Goal: Task Accomplishment & Management: Manage account settings

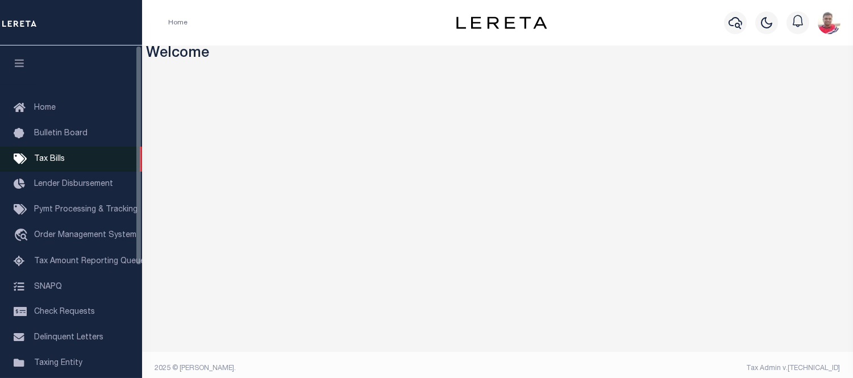
click at [66, 158] on link "Tax Bills" at bounding box center [71, 160] width 142 height 26
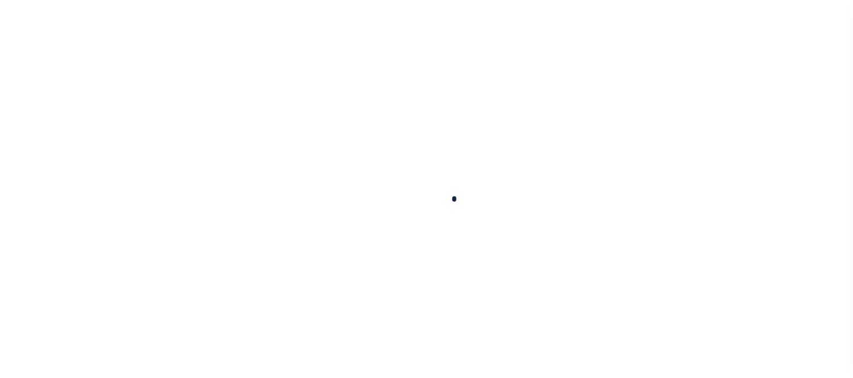
select select
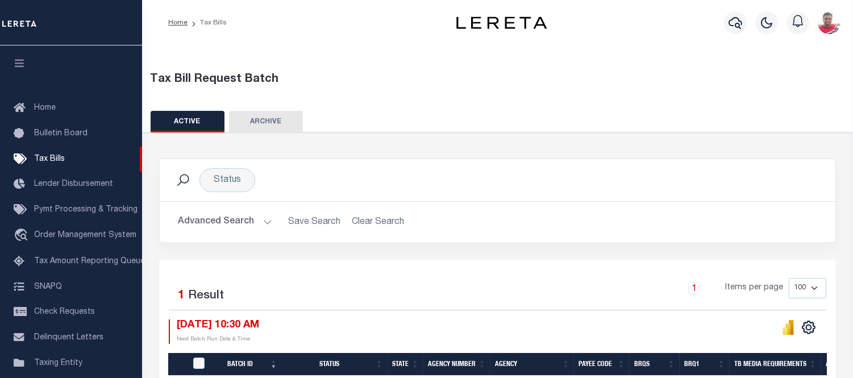
click at [207, 220] on button "Advanced Search" at bounding box center [225, 222] width 94 height 22
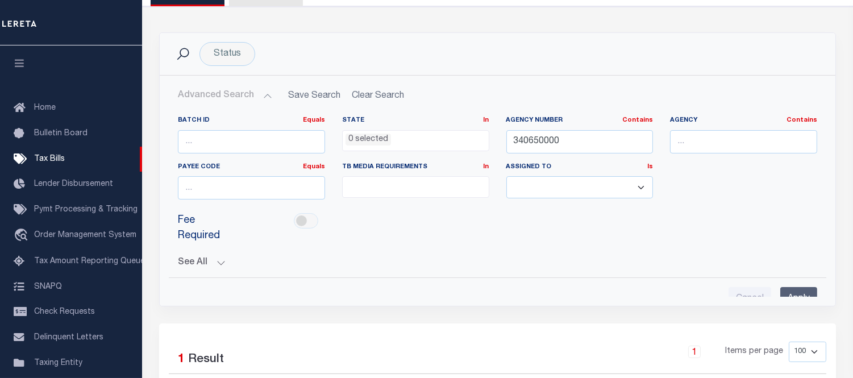
scroll to position [189, 0]
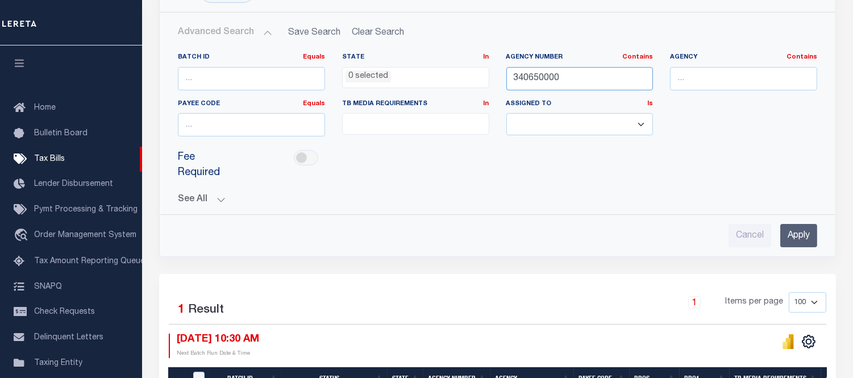
drag, startPoint x: 581, startPoint y: 81, endPoint x: 552, endPoint y: 120, distance: 49.2
click at [541, 81] on input "340650000" at bounding box center [579, 78] width 147 height 23
paste input "3104"
paste input "10440202"
type input "310440202"
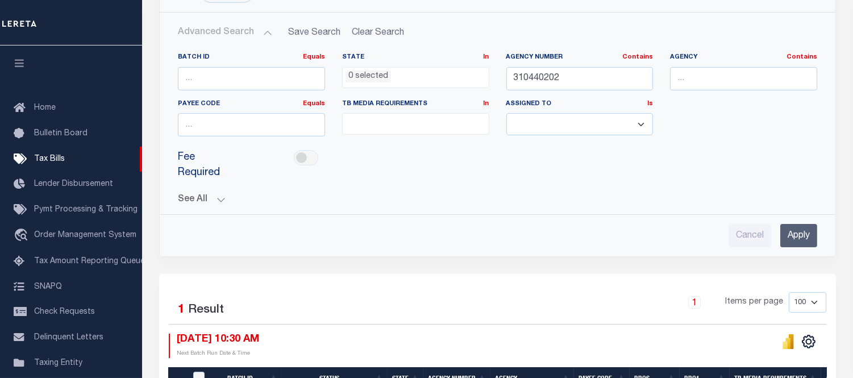
click at [800, 224] on input "Apply" at bounding box center [798, 235] width 37 height 23
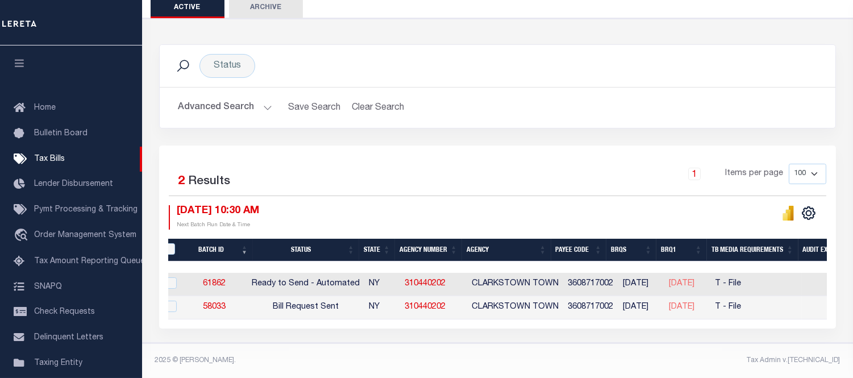
scroll to position [0, 0]
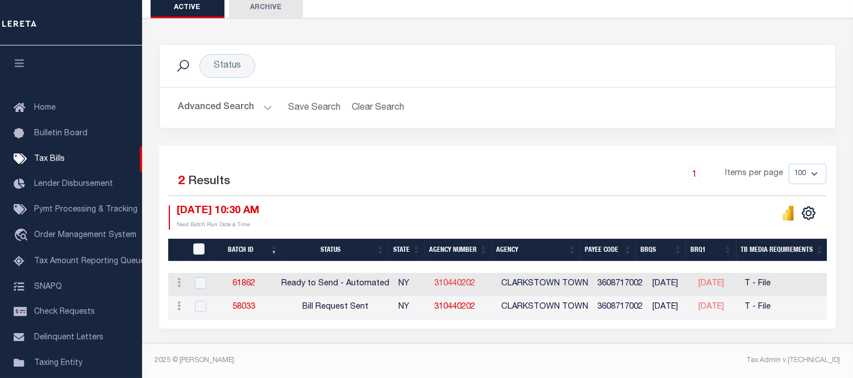
click at [461, 279] on link "310440202" at bounding box center [454, 283] width 41 height 8
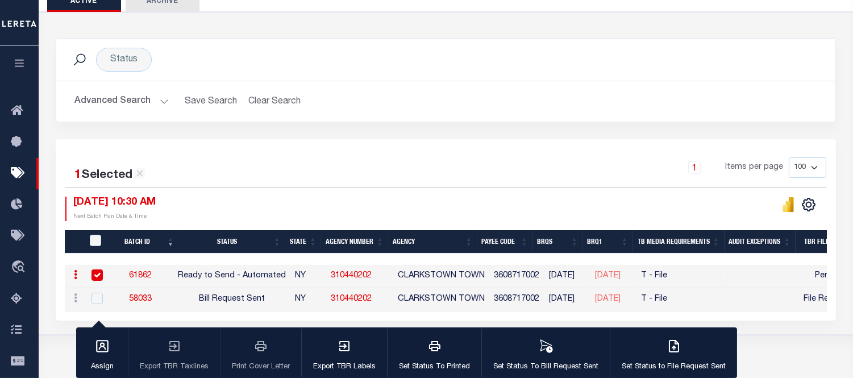
scroll to position [118, 0]
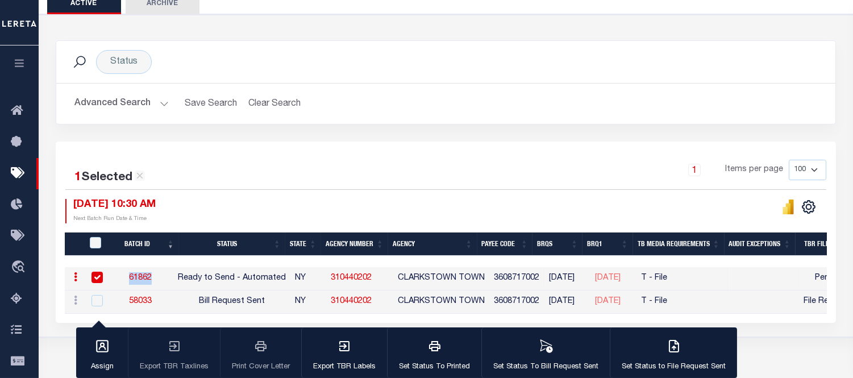
drag, startPoint x: 127, startPoint y: 272, endPoint x: 159, endPoint y: 277, distance: 32.8
click at [159, 277] on td "61862" at bounding box center [140, 278] width 66 height 23
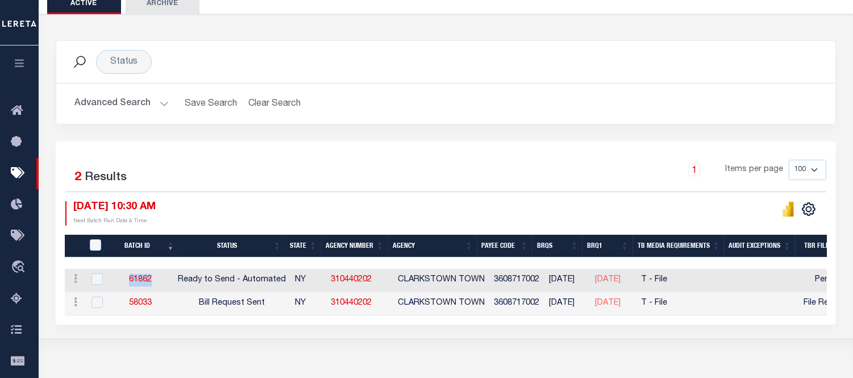
copy link "61862"
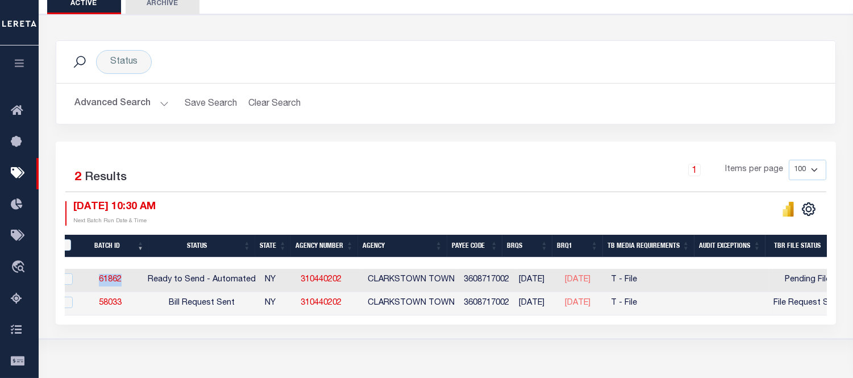
scroll to position [0, 0]
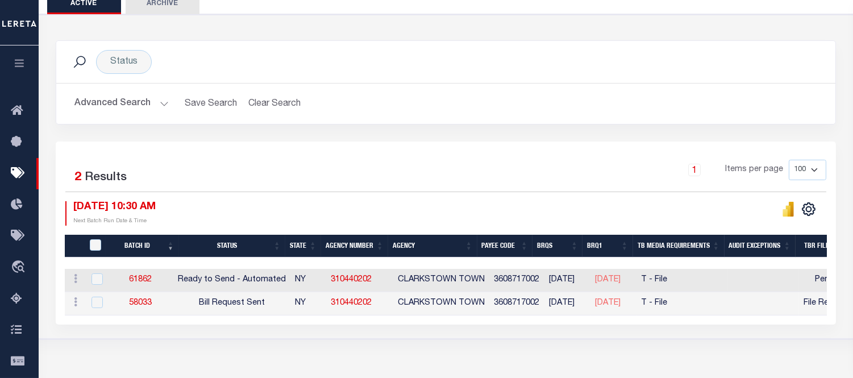
click at [293, 356] on div "Tax Bill Request Batch ACTIVE ARCHIVE HISTORY Search" at bounding box center [446, 150] width 814 height 446
drag, startPoint x: 133, startPoint y: 278, endPoint x: 165, endPoint y: 280, distance: 32.4
click at [165, 280] on td "61862" at bounding box center [140, 280] width 66 height 23
checkbox input "true"
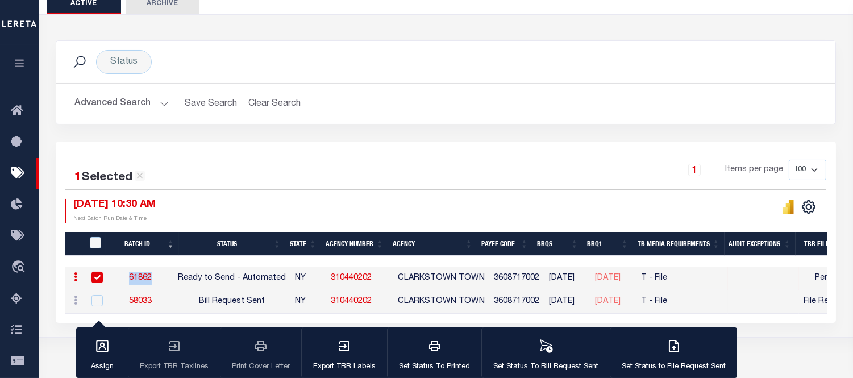
copy link "61862"
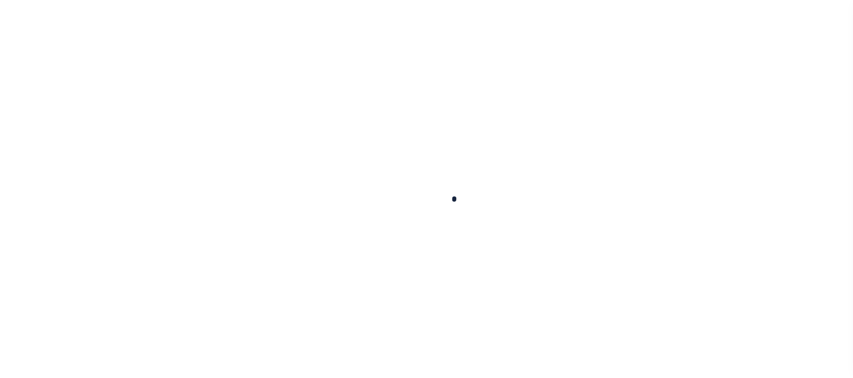
select select
checkbox input "false"
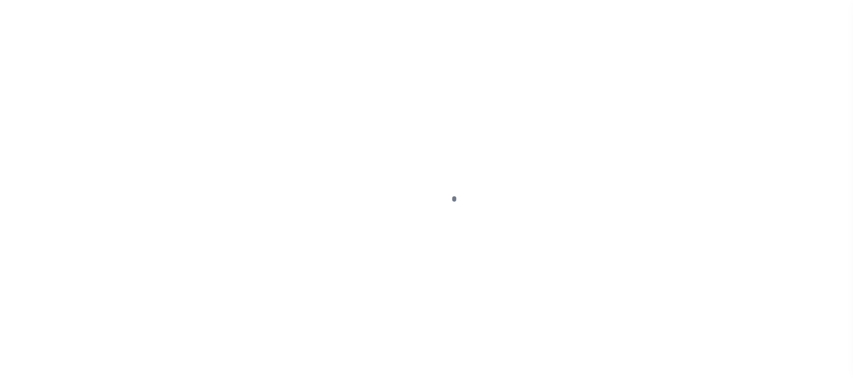
checkbox input "false"
type input "3608717002"
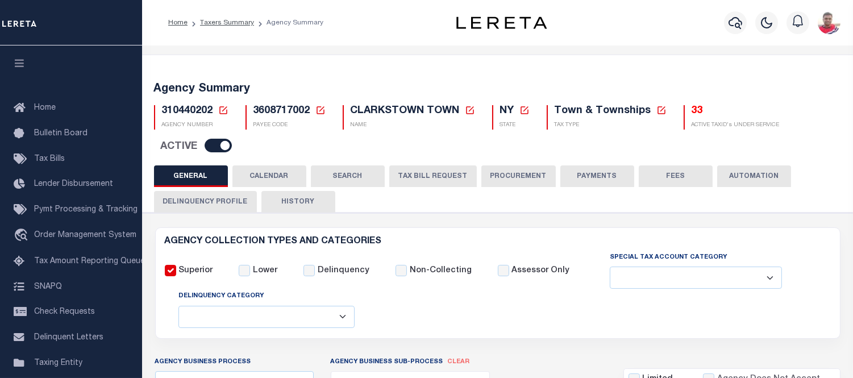
click at [279, 178] on button "CALENDAR" at bounding box center [269, 176] width 74 height 22
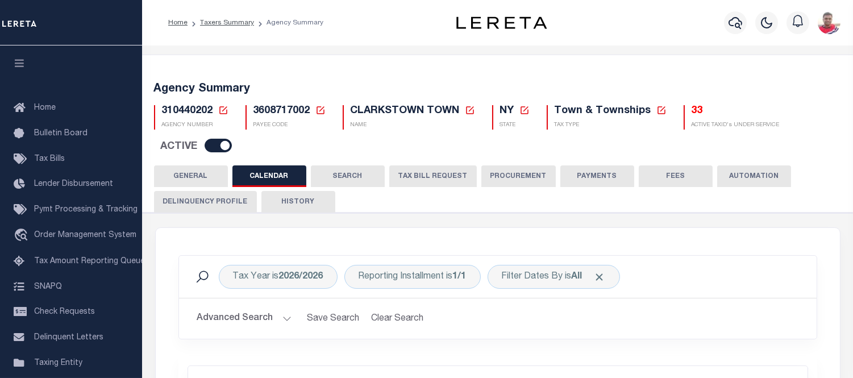
checkbox input "false"
type input "1"
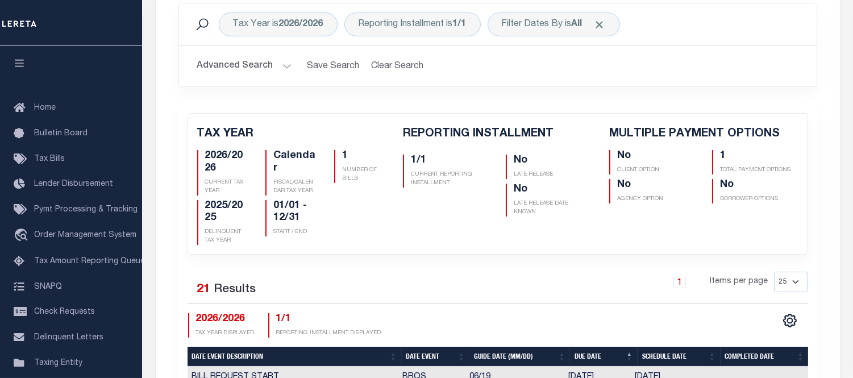
scroll to position [504, 0]
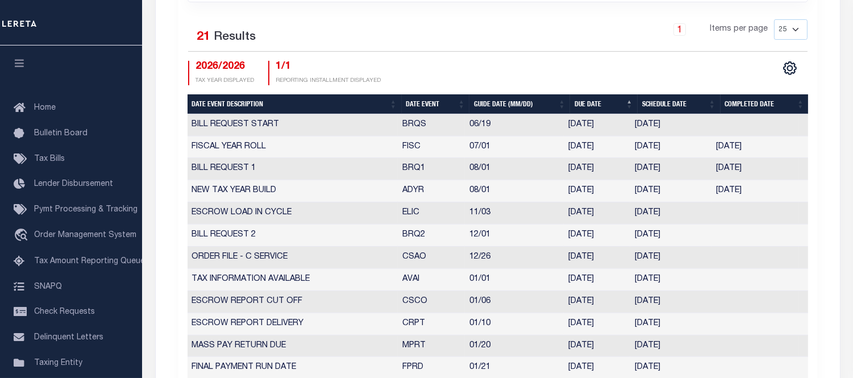
click at [418, 97] on th "Date Event" at bounding box center [436, 104] width 68 height 20
checkbox input "false"
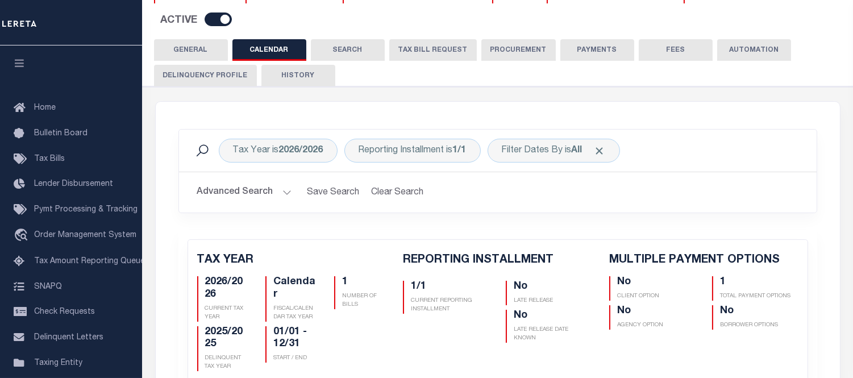
scroll to position [0, 0]
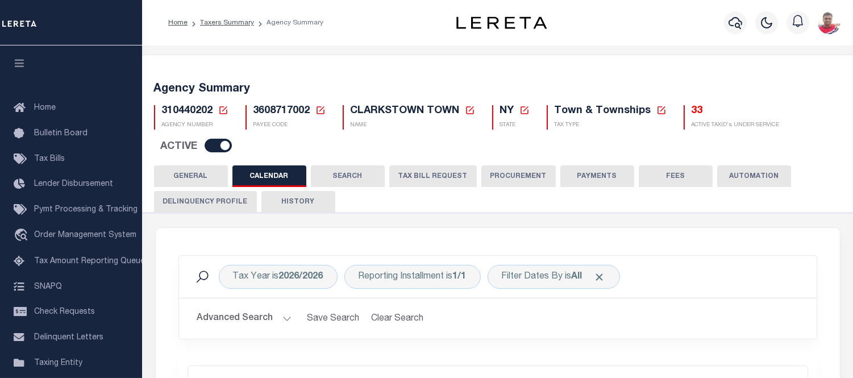
click at [281, 108] on span "3608717002" at bounding box center [281, 111] width 57 height 10
copy h5 "3608717002"
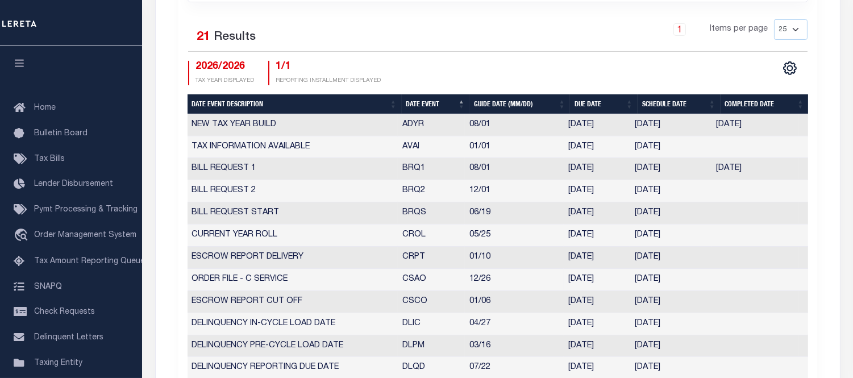
scroll to position [568, 0]
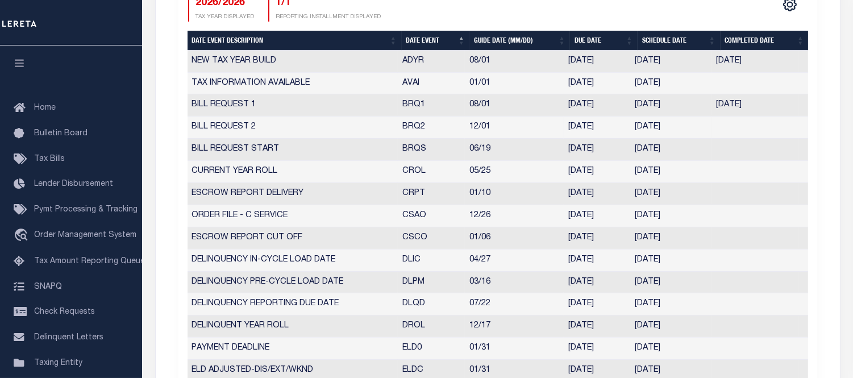
click at [652, 127] on td "11/24/2025" at bounding box center [670, 127] width 81 height 22
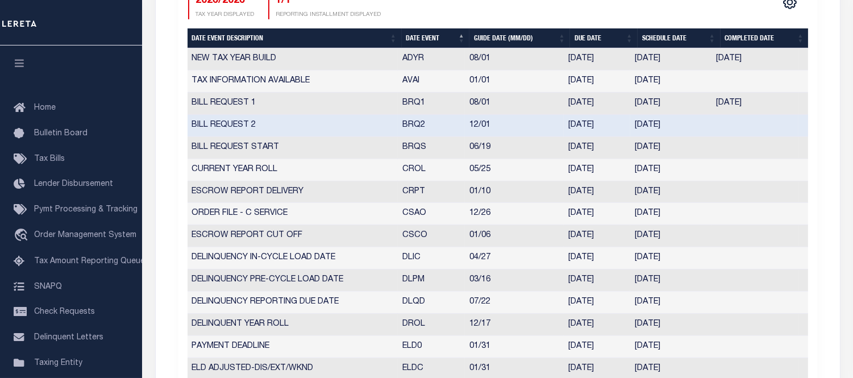
scroll to position [566, 0]
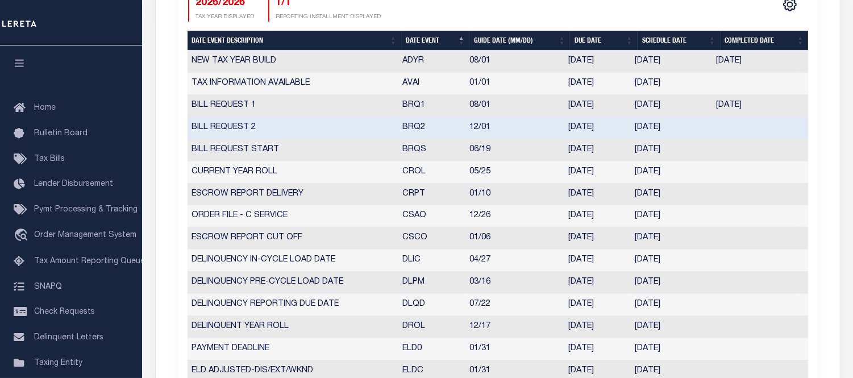
select select "12"
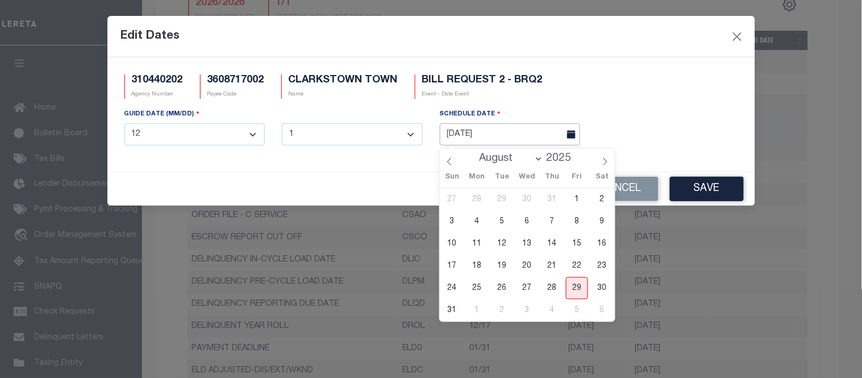
drag, startPoint x: 652, startPoint y: 127, endPoint x: 436, endPoint y: 130, distance: 216.4
click at [436, 130] on div "SCHEDULE DATE 11/24/2025" at bounding box center [510, 131] width 158 height 47
click at [577, 290] on span "29" at bounding box center [577, 288] width 22 height 22
type input "08/29/2025"
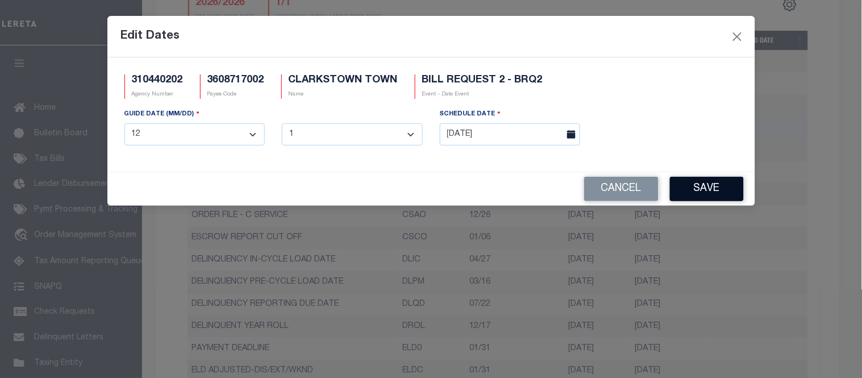
click at [703, 190] on button "Save" at bounding box center [707, 189] width 74 height 24
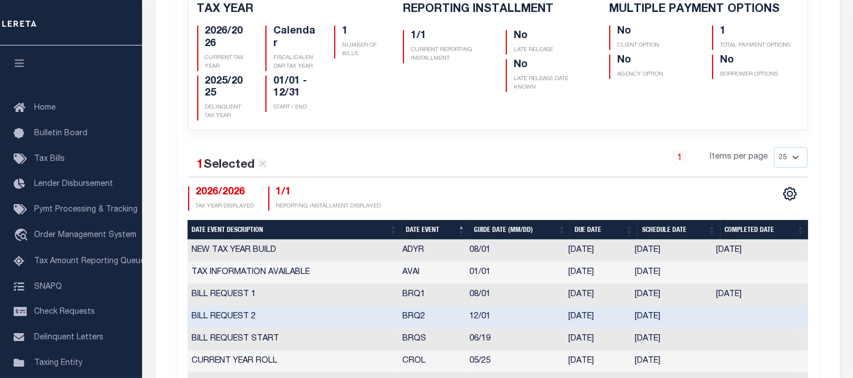
scroll to position [61, 0]
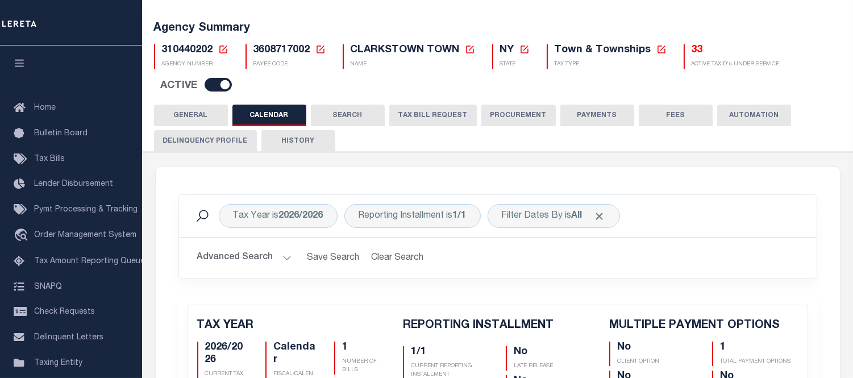
click at [297, 139] on button "HISTORY" at bounding box center [298, 141] width 74 height 22
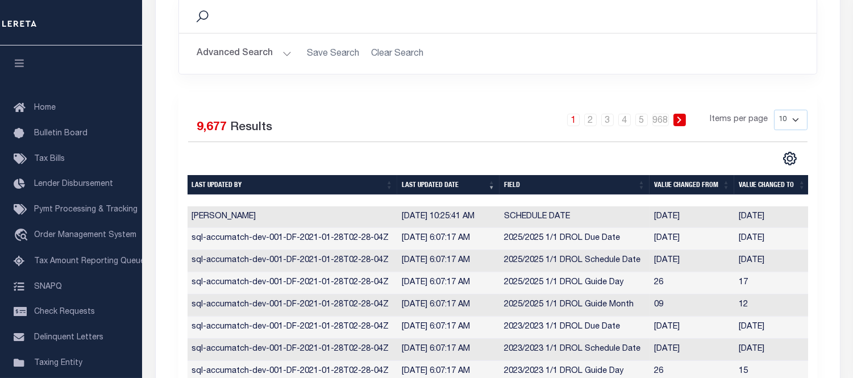
scroll to position [134, 0]
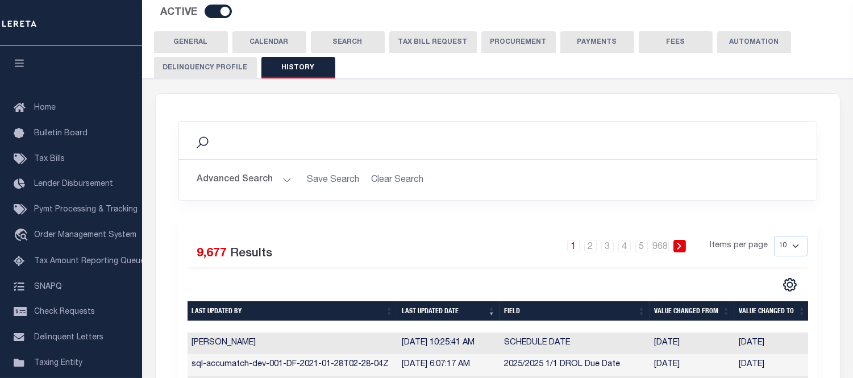
click at [268, 42] on button "CALENDAR" at bounding box center [269, 42] width 74 height 22
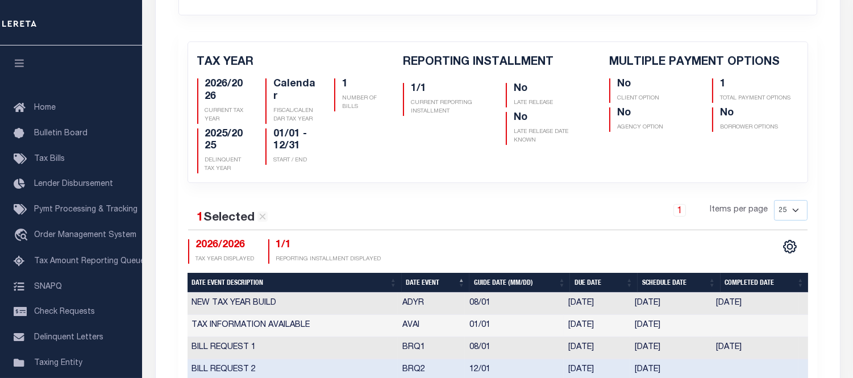
scroll to position [387, 0]
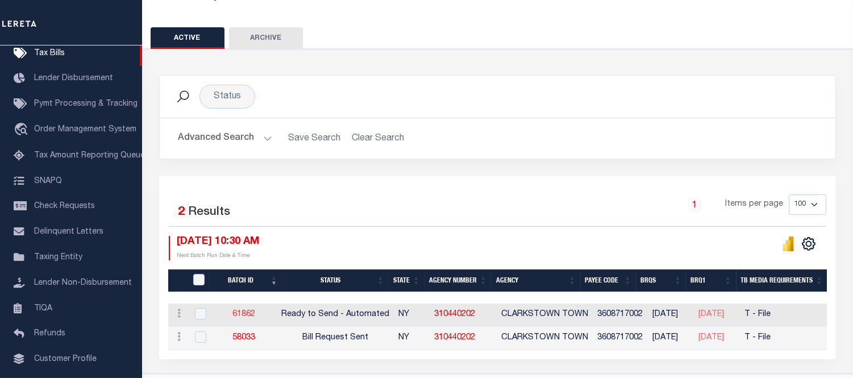
click at [240, 310] on link "61862" at bounding box center [243, 314] width 23 height 8
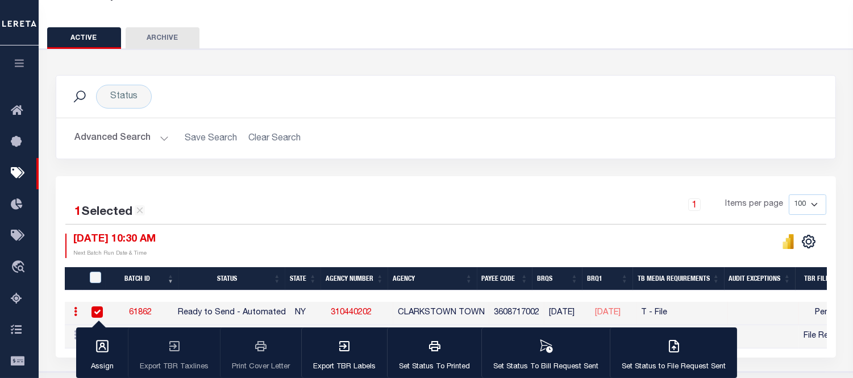
click at [427, 174] on div "Status Search Advanced Search Save Search Clear Search TaxBillBatches_dynamicta…" at bounding box center [445, 125] width 797 height 101
click at [302, 177] on div "1 Selected 2 Results 1 Items per page 100 200 500 1000 08/29/2025 10:30 AM" at bounding box center [446, 266] width 780 height 181
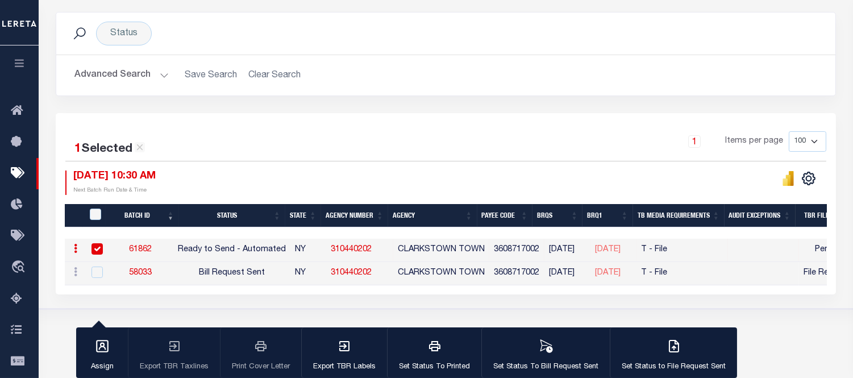
scroll to position [224, 0]
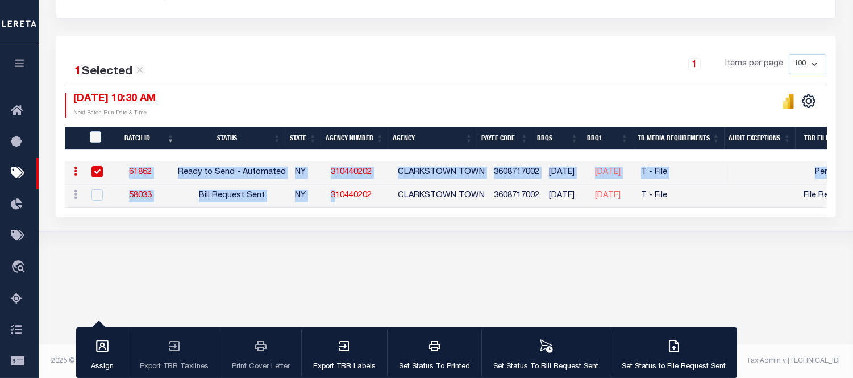
drag, startPoint x: 341, startPoint y: 203, endPoint x: 478, endPoint y: 212, distance: 137.2
click at [478, 208] on div "Batch ID Status State Agency Number Agency Payee Code BRQS BRQ1 TB Media Requir…" at bounding box center [446, 184] width 762 height 47
click at [496, 259] on div "Tax Bill Request Batch ACTIVE ARCHIVE HISTORY Search" at bounding box center [446, 44] width 814 height 445
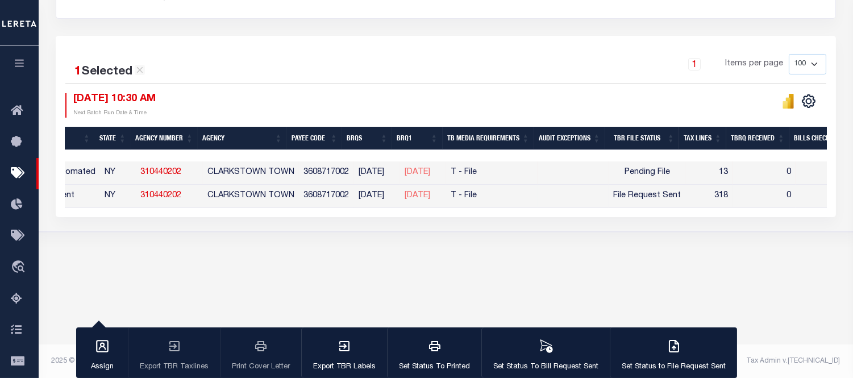
scroll to position [0, 128]
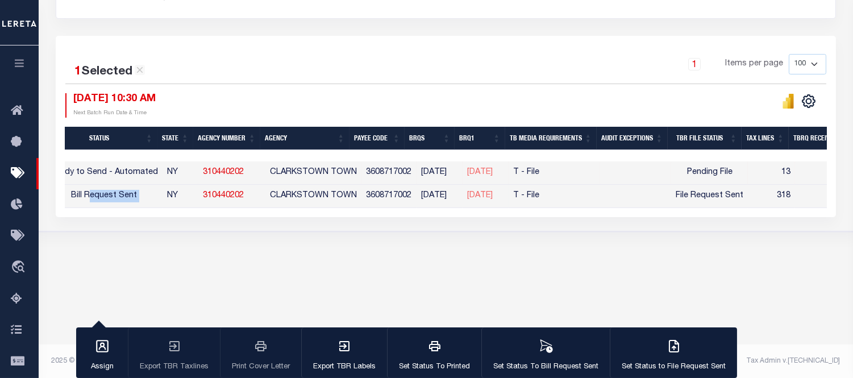
drag, startPoint x: 172, startPoint y: 207, endPoint x: 97, endPoint y: 201, distance: 75.8
click at [97, 201] on tr "ACTIONS Delete 58033 Bill Request Sent NY 310440202 CLARKSTOWN TOWN 3608717002 …" at bounding box center [804, 196] width 1734 height 23
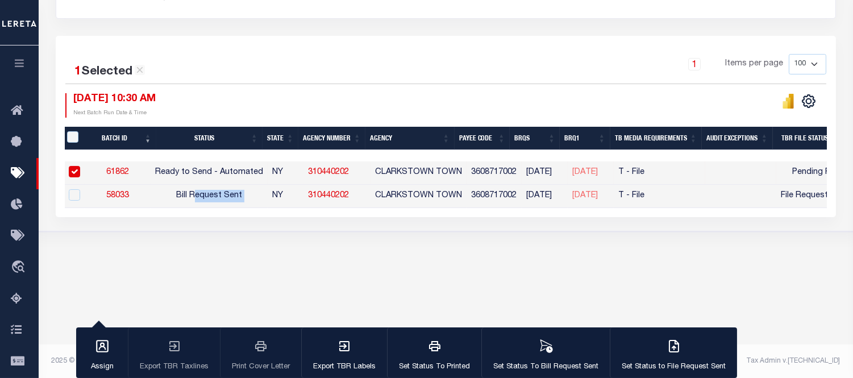
scroll to position [0, 0]
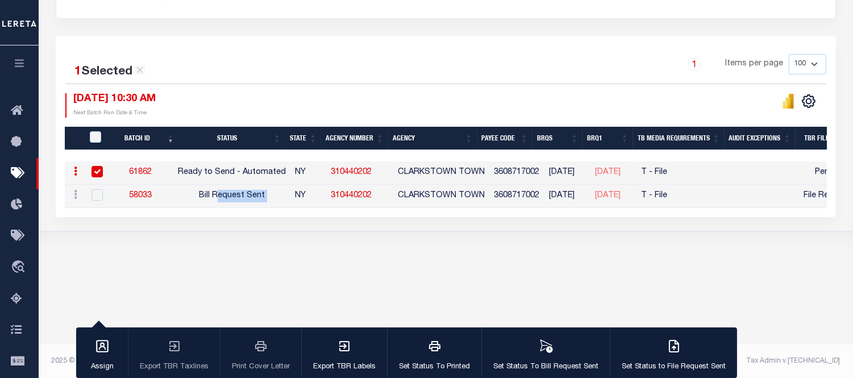
click at [148, 173] on link "61862" at bounding box center [140, 172] width 23 height 8
checkbox input "false"
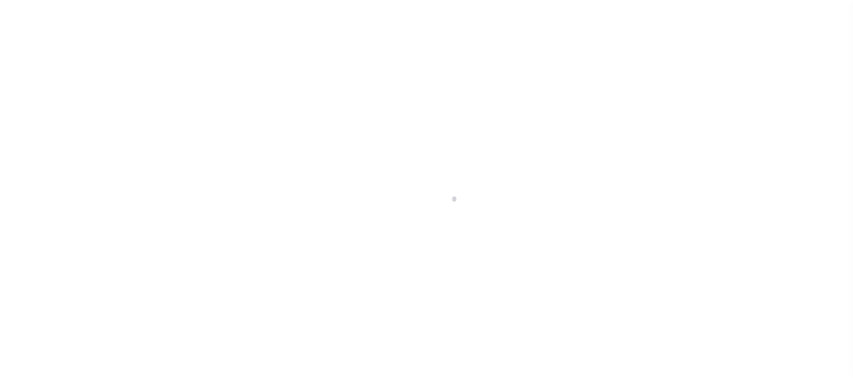
select select "RTA"
select select "22"
select select "1"
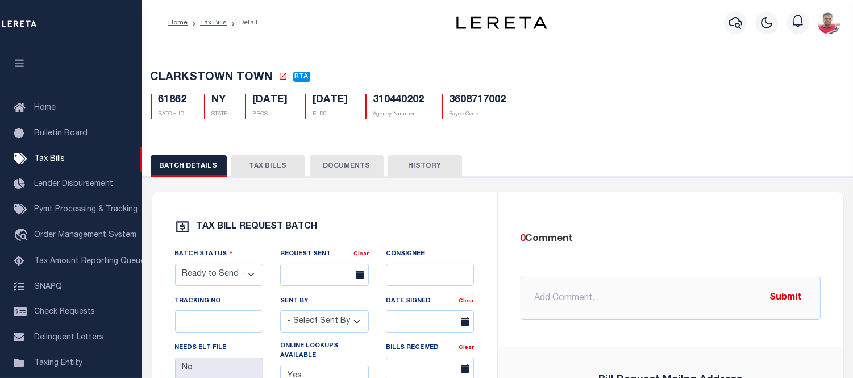
drag, startPoint x: 265, startPoint y: 169, endPoint x: 239, endPoint y: 169, distance: 25.6
click at [265, 169] on button "TAX BILLS" at bounding box center [268, 166] width 74 height 22
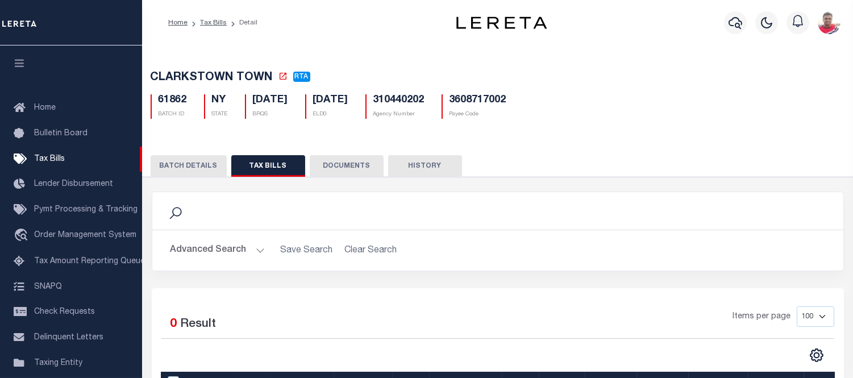
click at [197, 182] on div "TAX BILL REQUEST BATCH Batch Status - Select Status - Ready to Send - Manual Bi…" at bounding box center [497, 346] width 721 height 339
click at [197, 166] on button "BATCH DETAILS" at bounding box center [189, 166] width 76 height 22
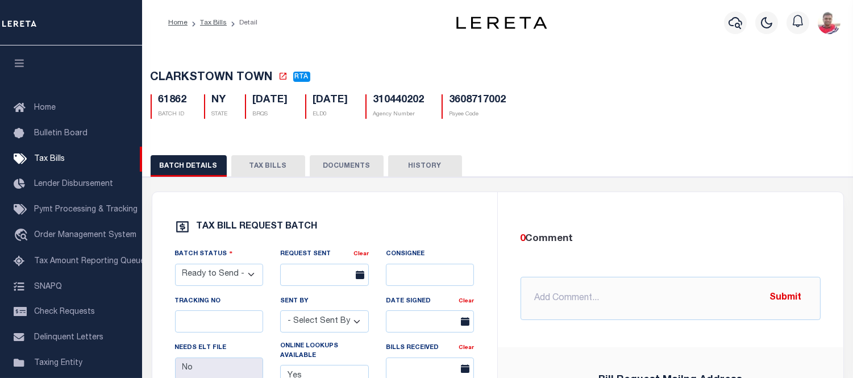
click at [269, 174] on button "TAX BILLS" at bounding box center [268, 166] width 74 height 22
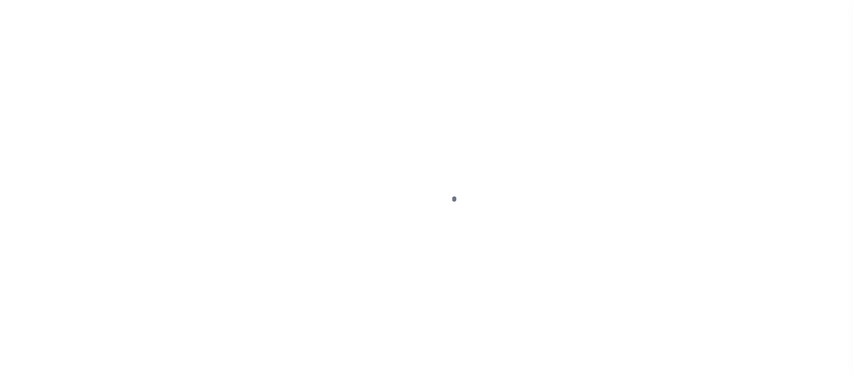
select select "RTA"
select select "22"
select select "1"
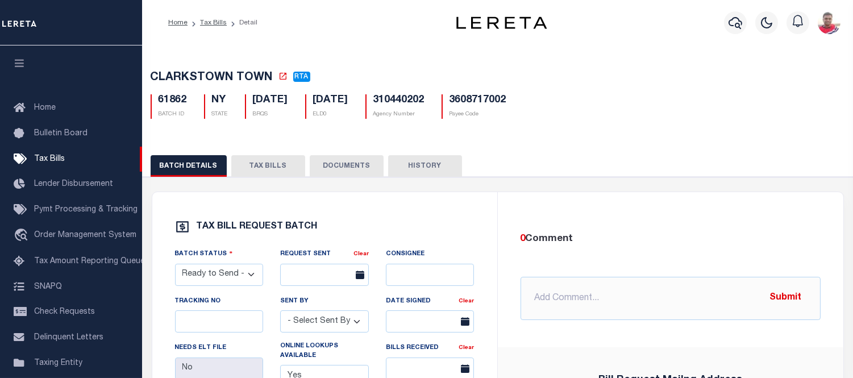
click at [257, 169] on button "TAX BILLS" at bounding box center [268, 166] width 74 height 22
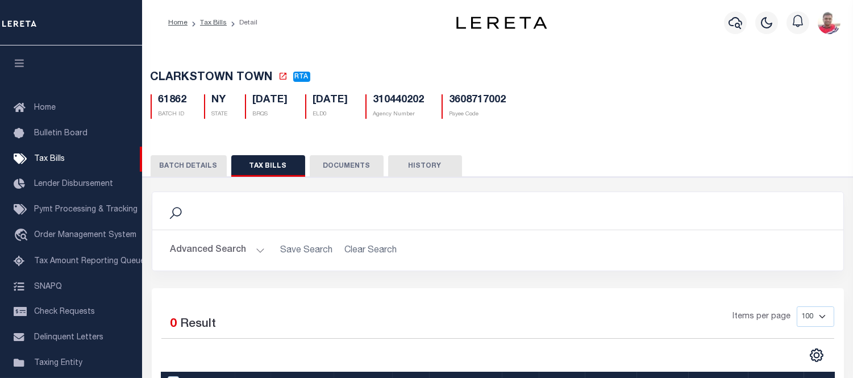
scroll to position [126, 0]
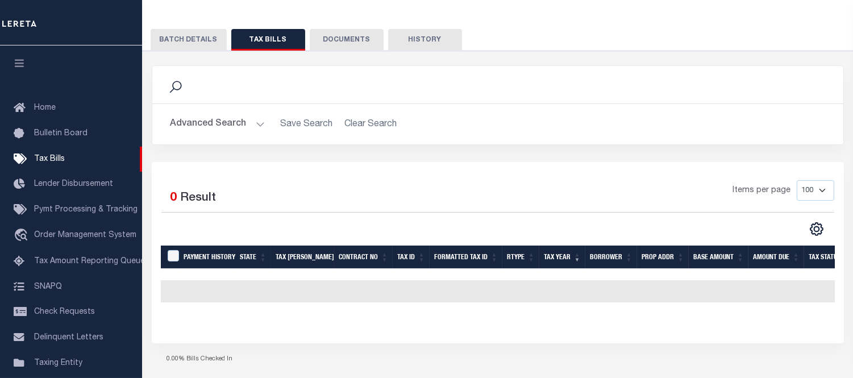
click at [231, 123] on button "Advanced Search" at bounding box center [217, 124] width 94 height 22
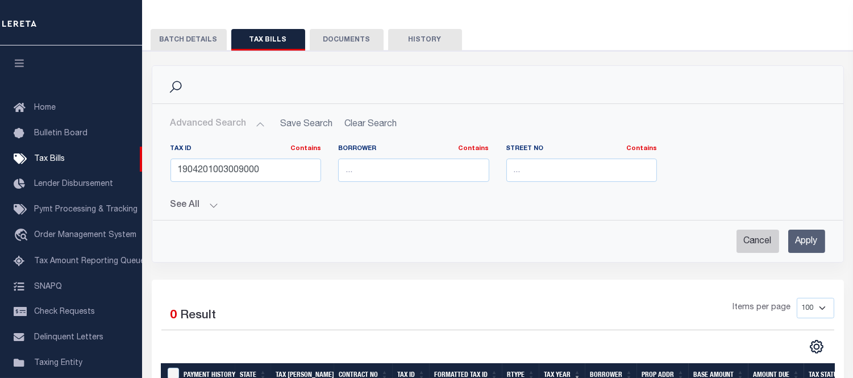
click at [762, 242] on input "Cancel" at bounding box center [757, 240] width 43 height 23
checkbox input "true"
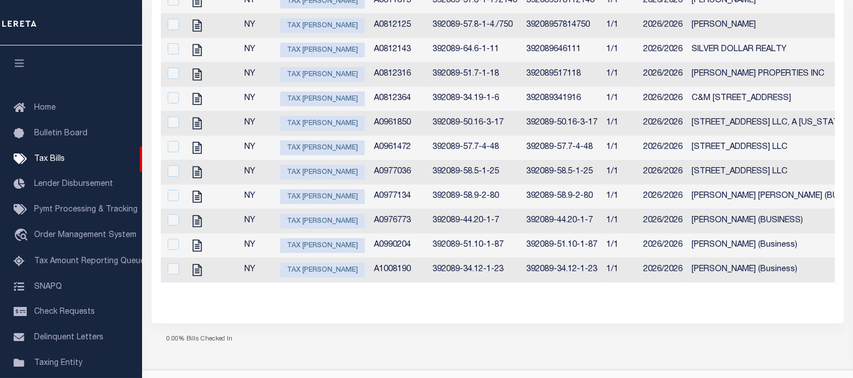
scroll to position [315, 0]
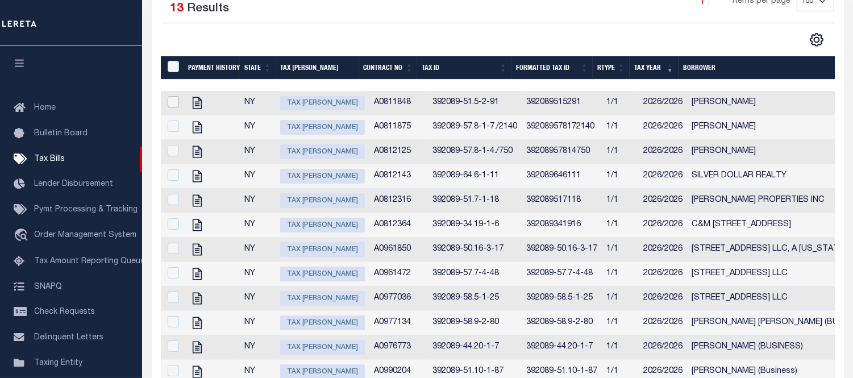
drag, startPoint x: 171, startPoint y: 101, endPoint x: 192, endPoint y: 116, distance: 25.7
click at [172, 101] on input "checkbox" at bounding box center [173, 101] width 11 height 11
checkbox input "true"
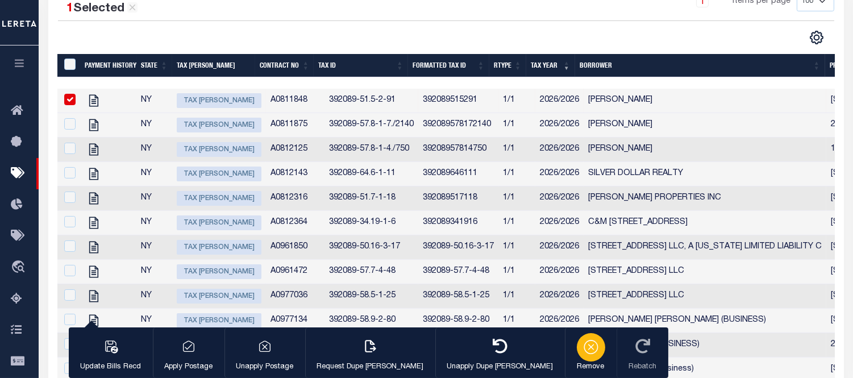
click at [583, 349] on icon "button" at bounding box center [591, 346] width 16 height 16
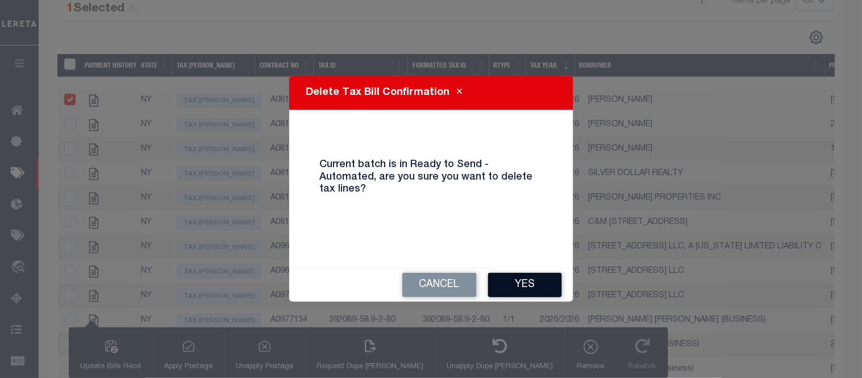
click at [530, 287] on button "Yes" at bounding box center [525, 285] width 74 height 24
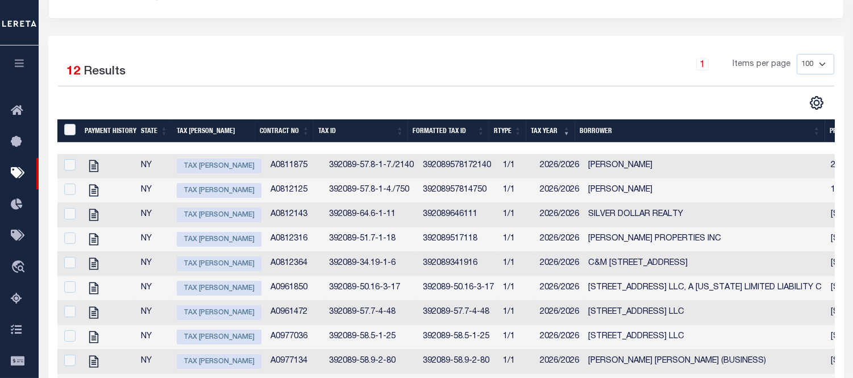
scroll to position [0, 0]
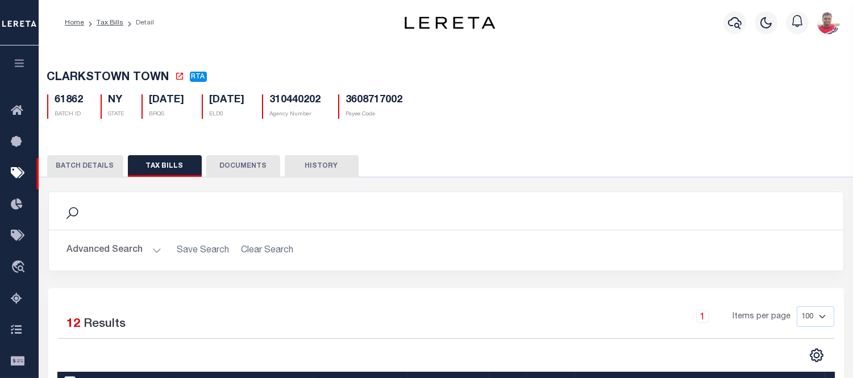
click at [86, 169] on button "BATCH DETAILS" at bounding box center [85, 166] width 76 height 22
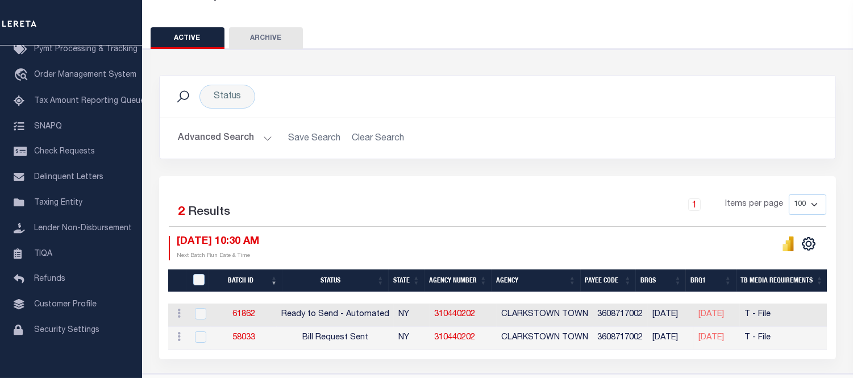
scroll to position [120, 0]
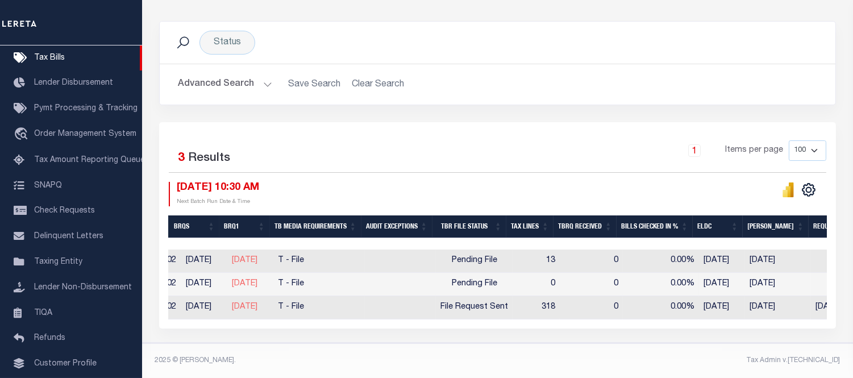
scroll to position [0, 470]
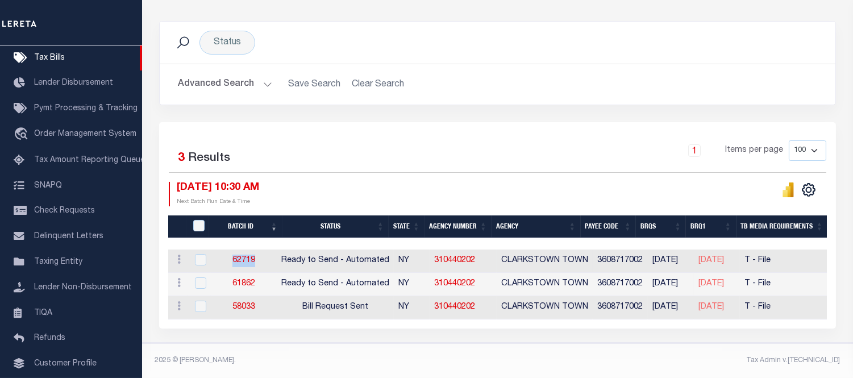
drag, startPoint x: 228, startPoint y: 252, endPoint x: 263, endPoint y: 253, distance: 34.7
click at [263, 252] on td "62719" at bounding box center [244, 260] width 66 height 23
checkbox input "true"
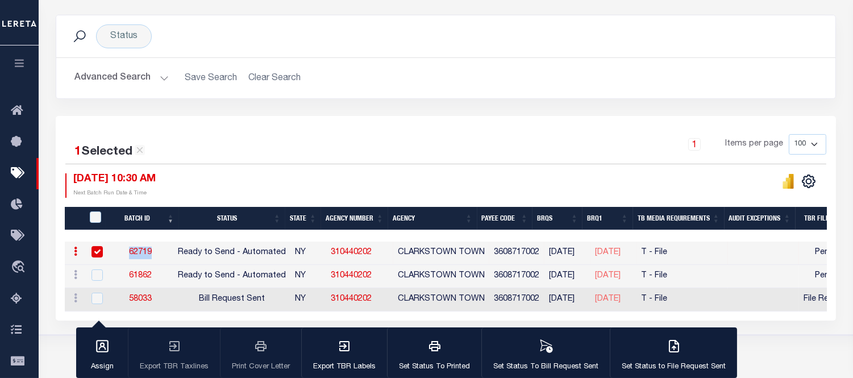
scroll to position [142, 0]
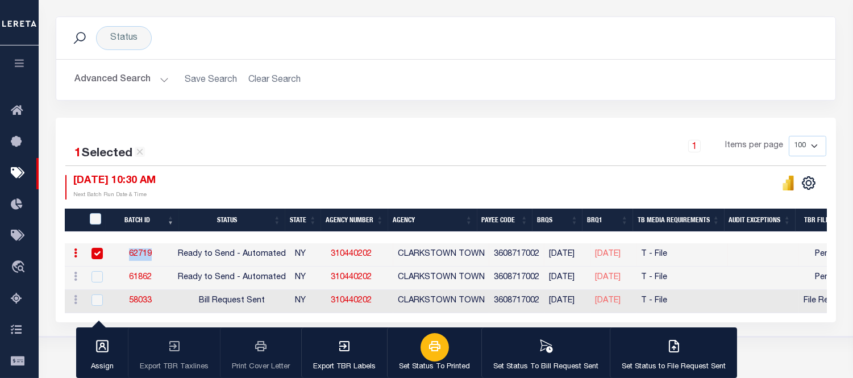
copy link "62719"
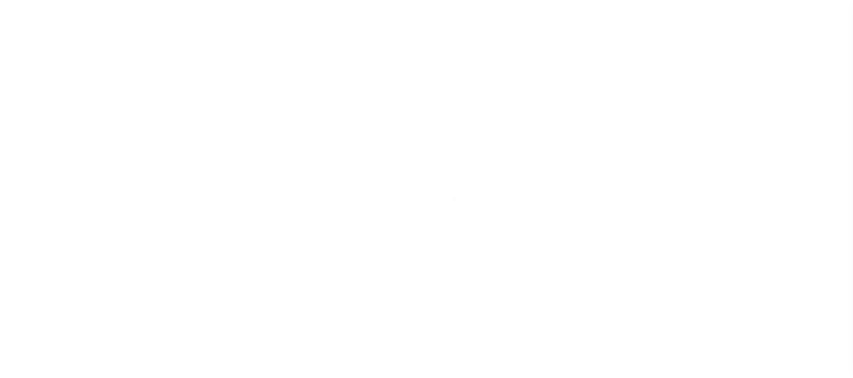
select select
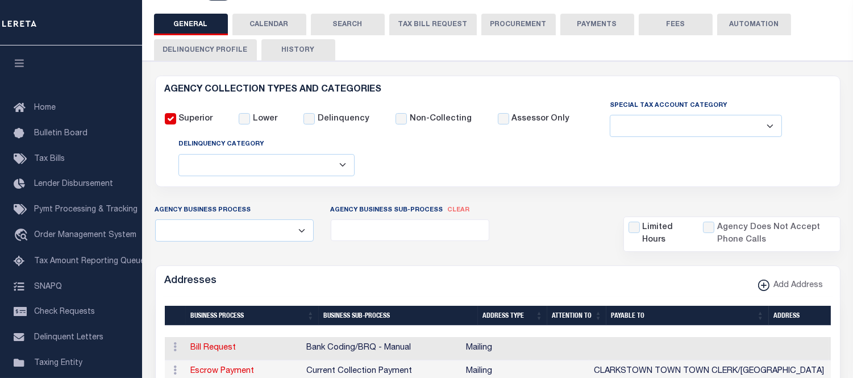
scroll to position [26, 0]
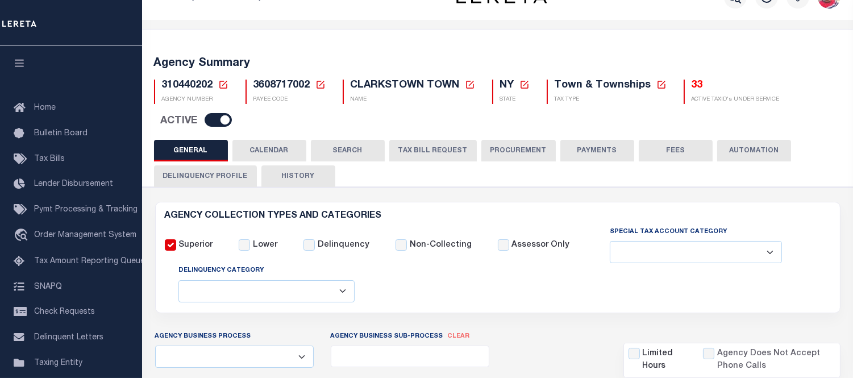
drag, startPoint x: 282, startPoint y: 149, endPoint x: 412, endPoint y: 188, distance: 136.2
click at [282, 150] on button "CALENDAR" at bounding box center [269, 151] width 74 height 22
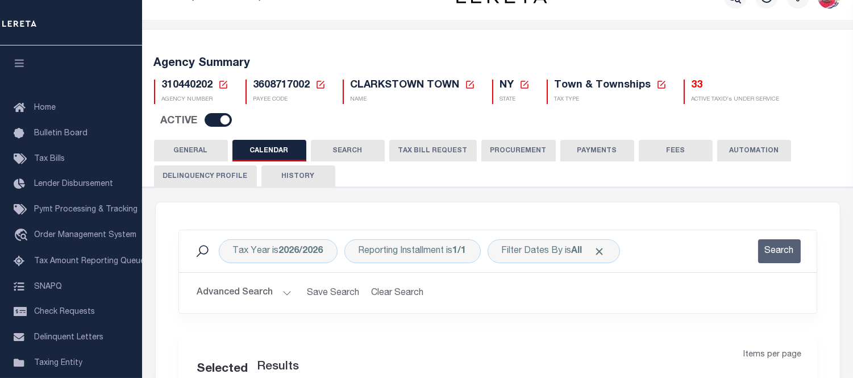
checkbox input "false"
type input "1"
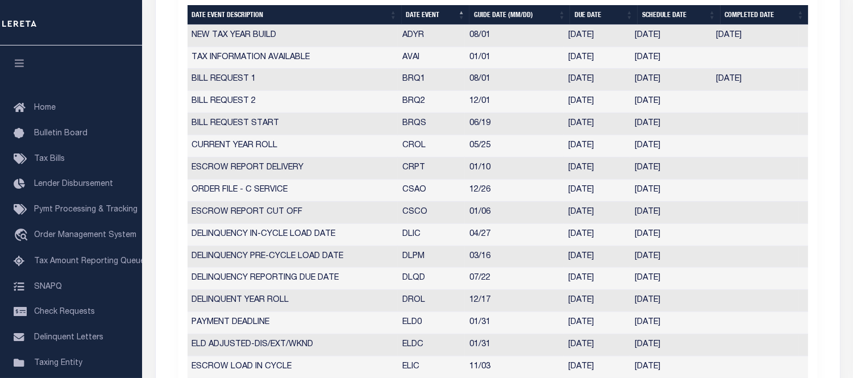
scroll to position [531, 0]
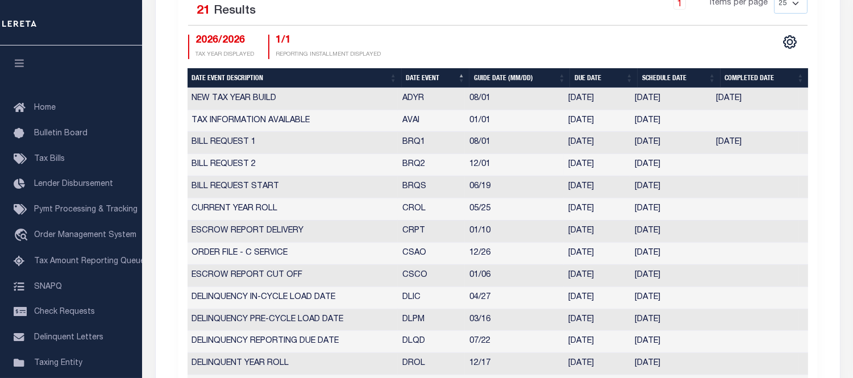
select select "12"
type input "08/29/2025"
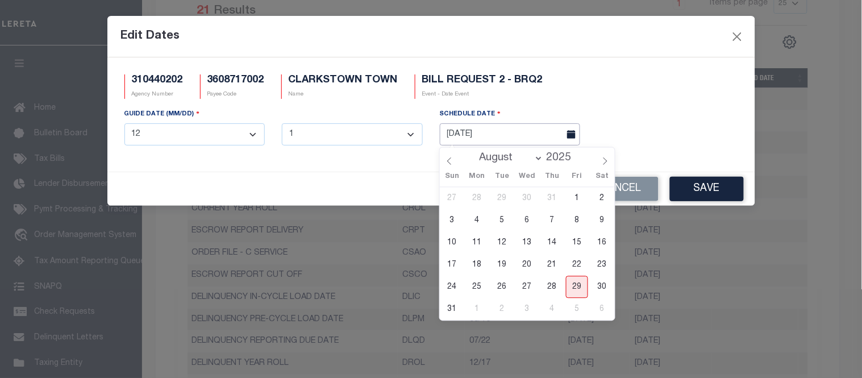
click at [512, 139] on input "08/29/2025" at bounding box center [510, 134] width 141 height 22
click at [605, 161] on icon at bounding box center [605, 161] width 8 height 8
select select "10"
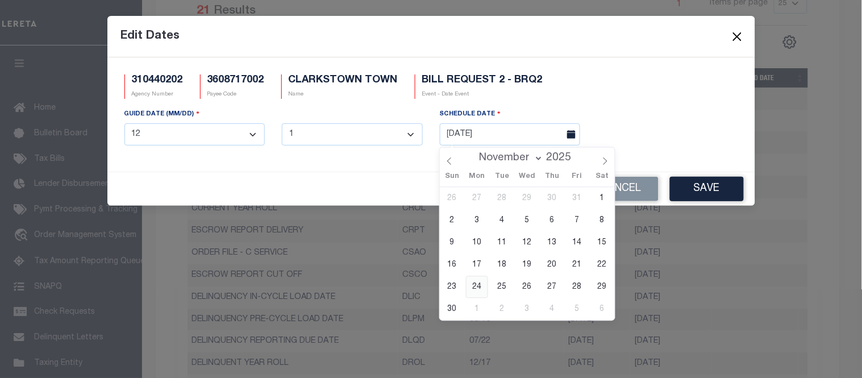
click at [474, 287] on span "24" at bounding box center [477, 287] width 22 height 22
type input "11/24/2025"
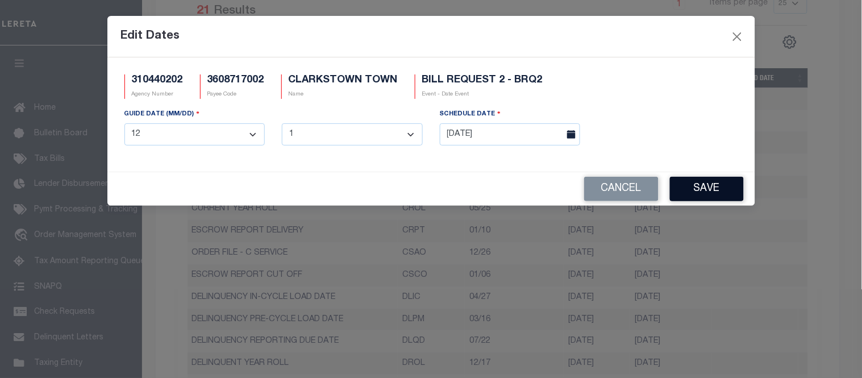
click at [713, 191] on button "Save" at bounding box center [707, 189] width 74 height 24
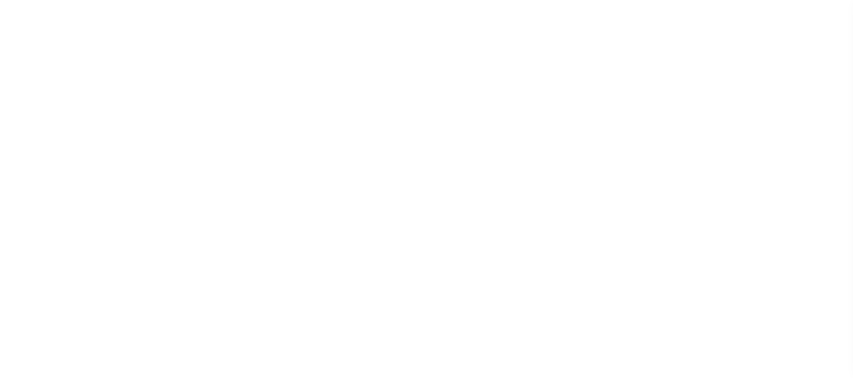
select select
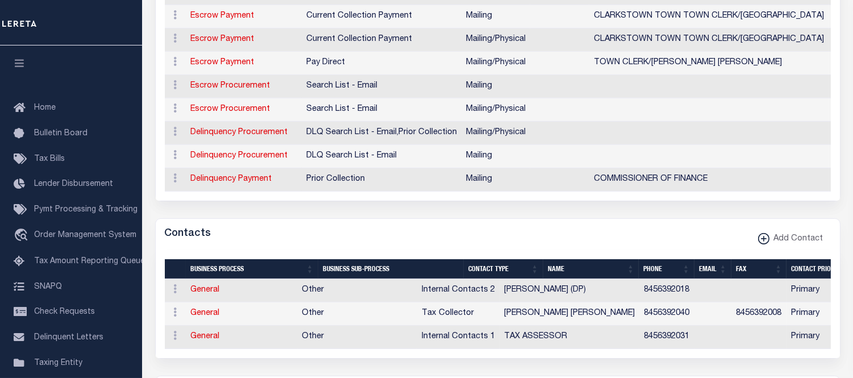
scroll to position [899, 0]
